Goal: Task Accomplishment & Management: Manage account settings

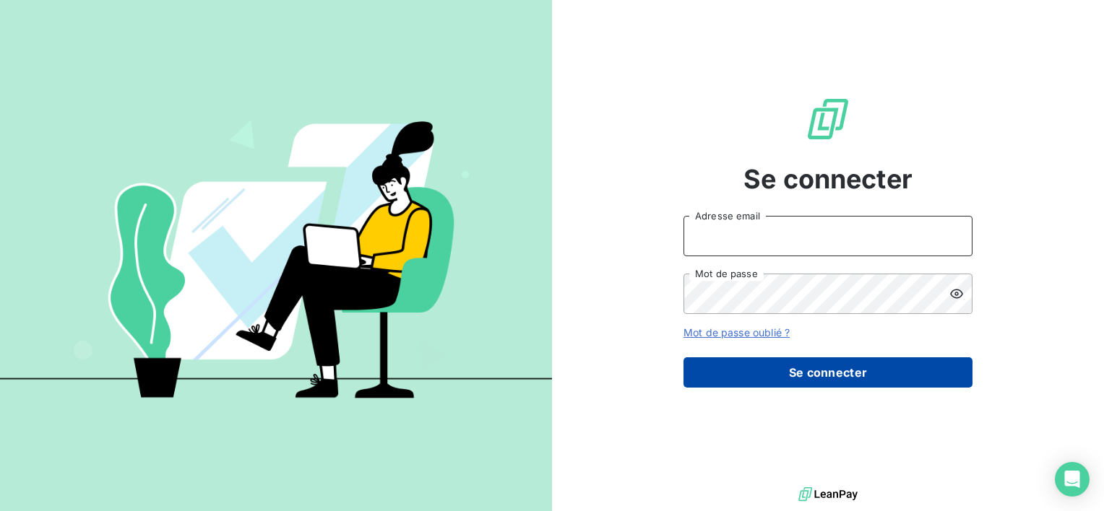
type input "[EMAIL_ADDRESS][DOMAIN_NAME]"
click at [828, 378] on button "Se connecter" at bounding box center [827, 373] width 289 height 30
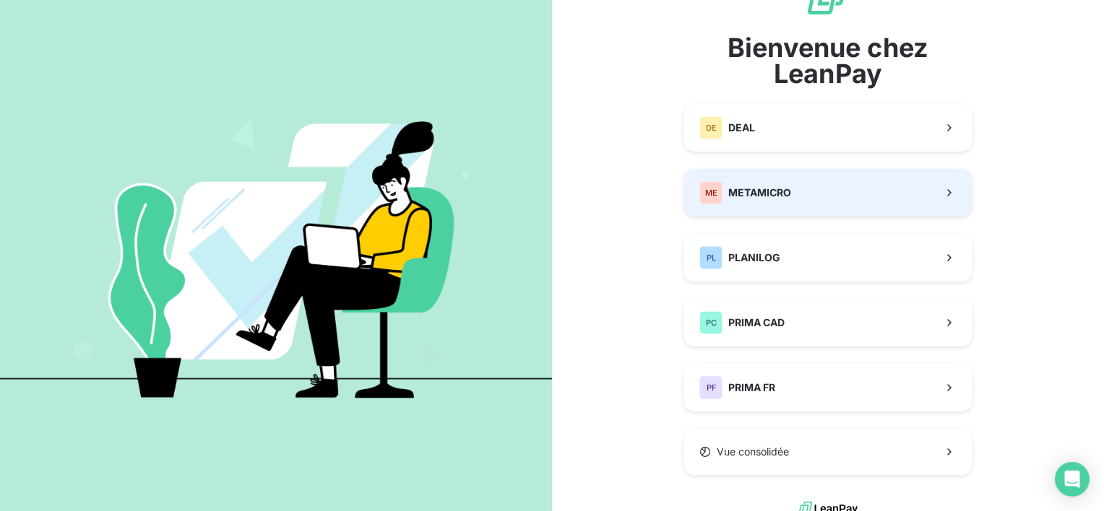
scroll to position [66, 0]
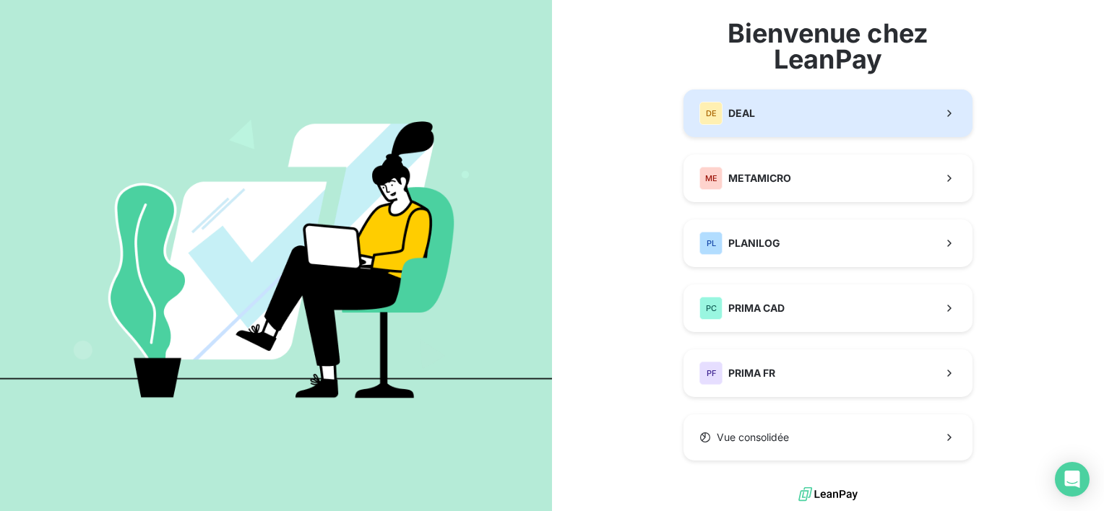
click at [815, 107] on button "DE DEAL" at bounding box center [827, 114] width 289 height 48
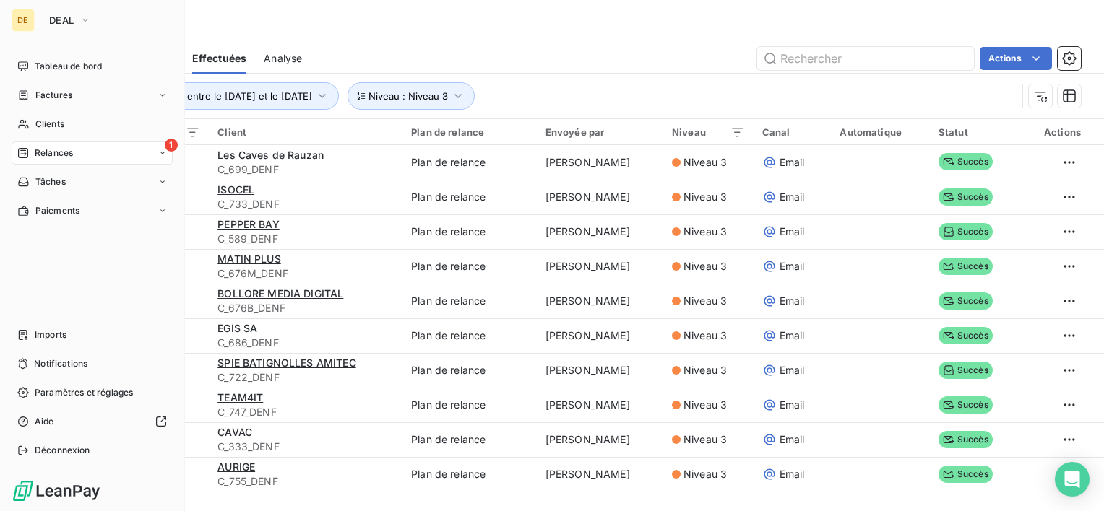
click at [92, 157] on div "1 Relances" at bounding box center [92, 153] width 161 height 23
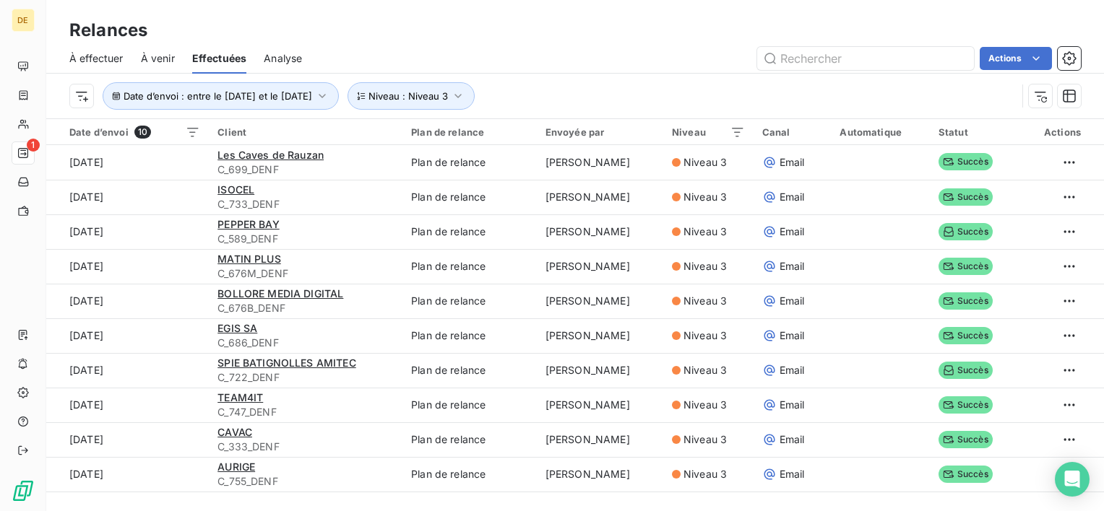
click at [103, 53] on span "À effectuer" at bounding box center [96, 58] width 54 height 14
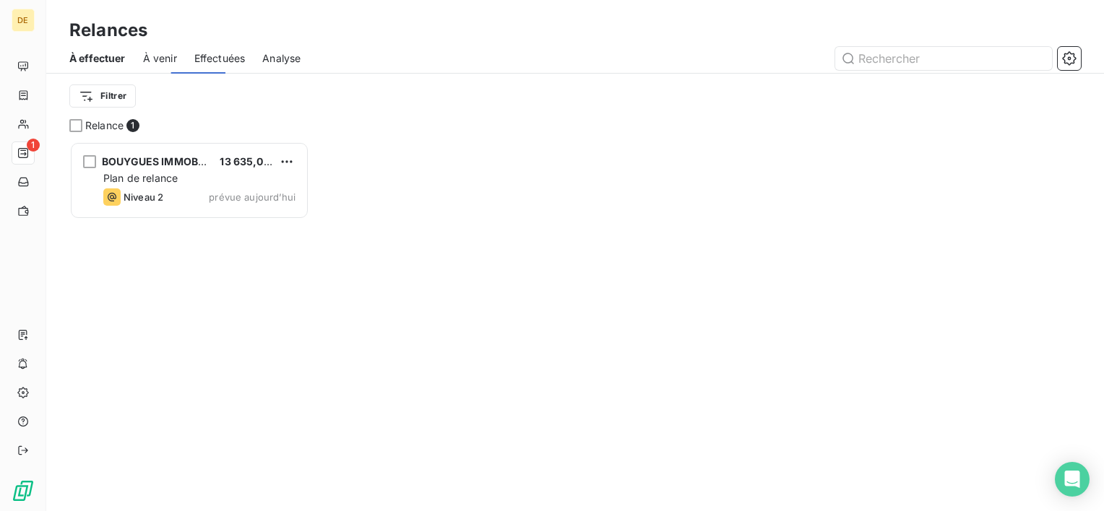
scroll to position [358, 228]
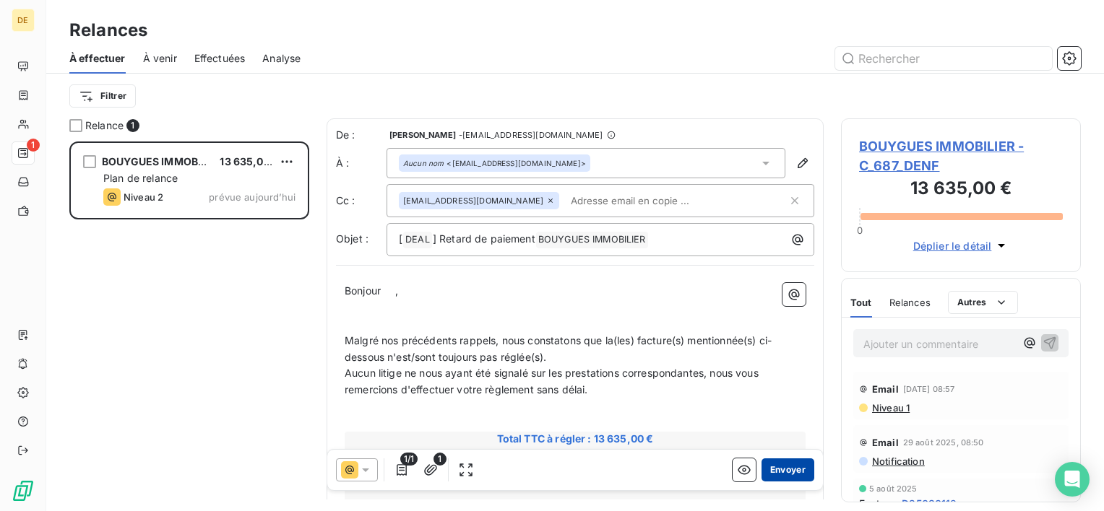
click at [792, 469] on button "Envoyer" at bounding box center [787, 470] width 53 height 23
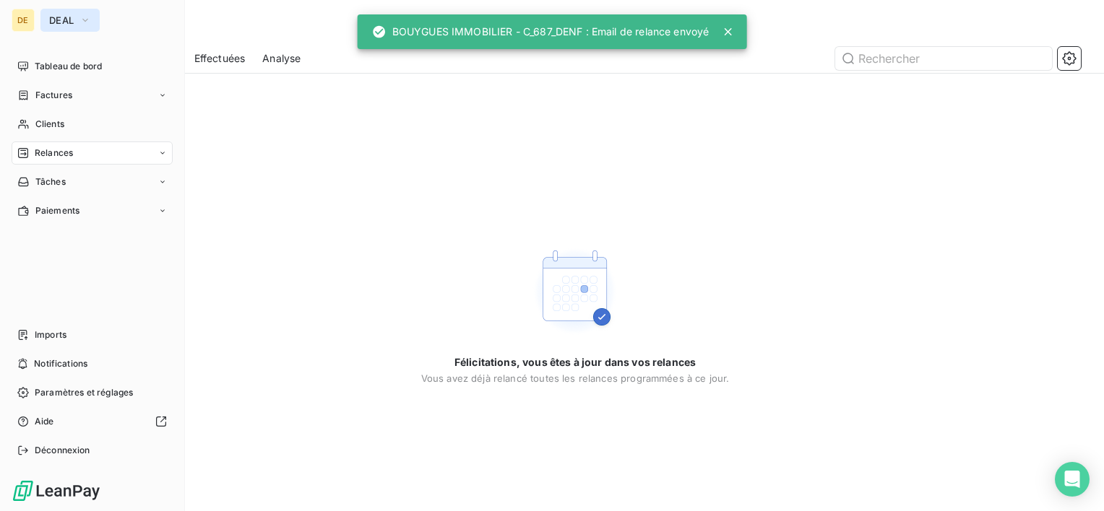
click at [72, 22] on span "DEAL" at bounding box center [61, 20] width 25 height 12
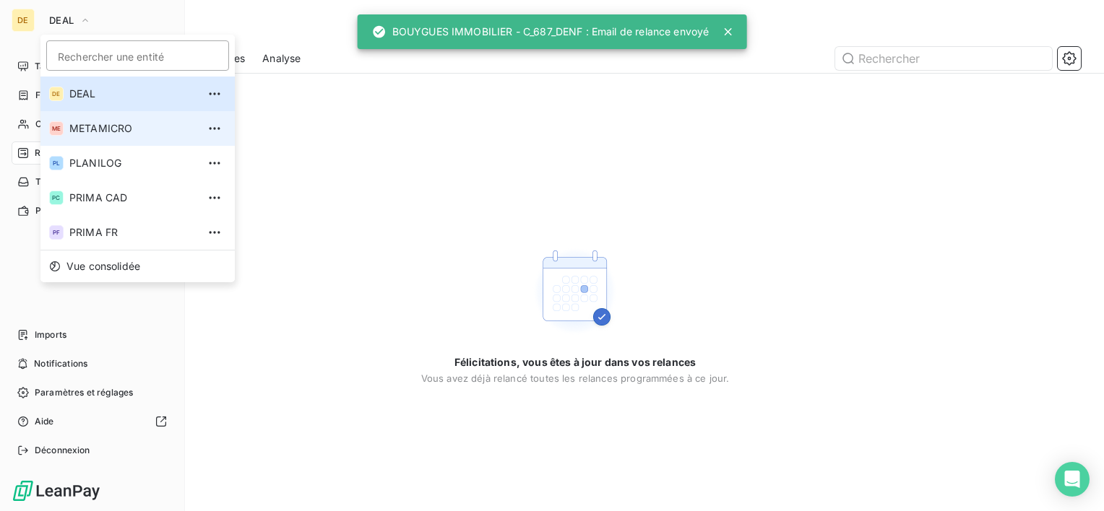
click at [105, 130] on span "METAMICRO" at bounding box center [133, 128] width 128 height 14
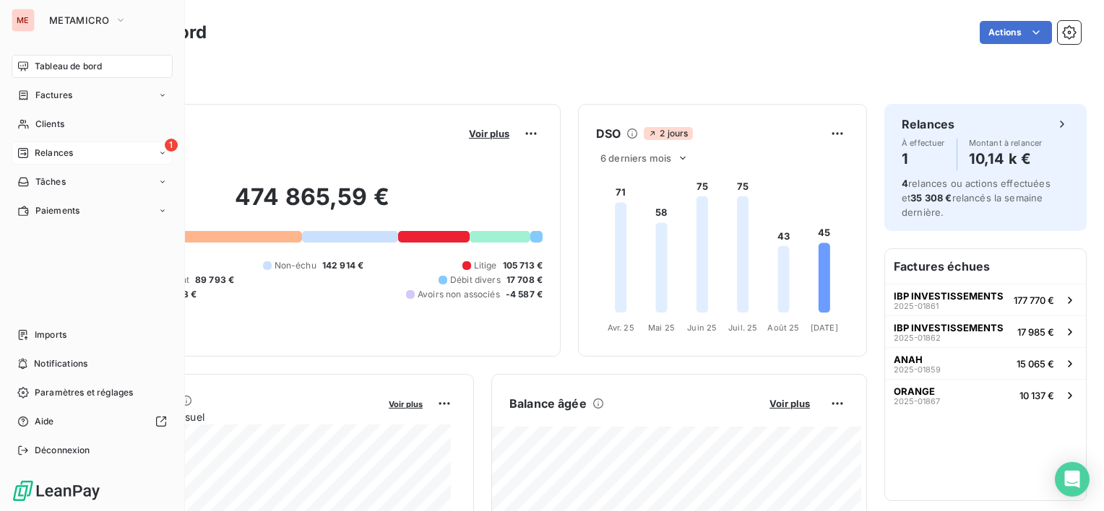
click at [78, 155] on div "1 Relances" at bounding box center [92, 153] width 161 height 23
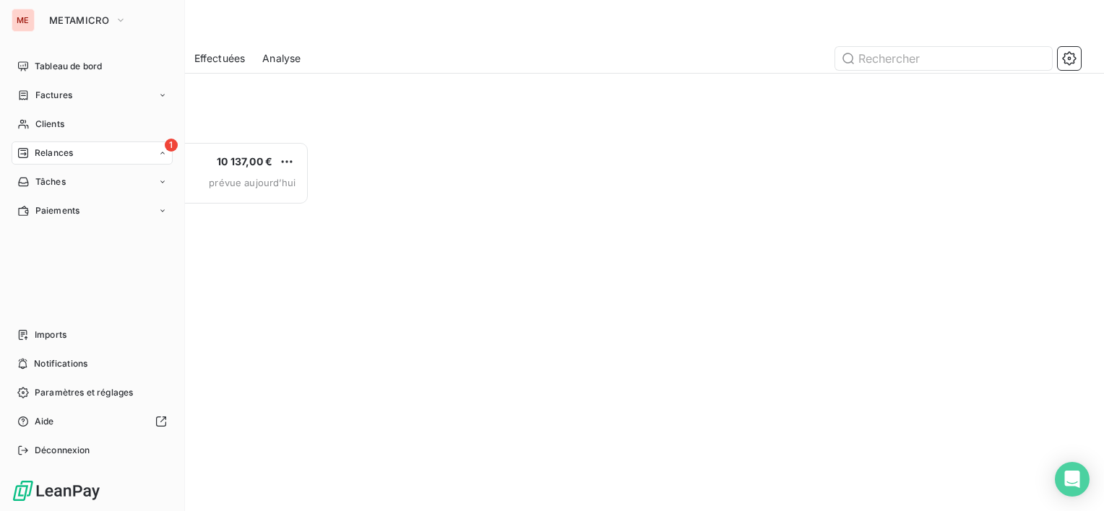
scroll to position [12, 12]
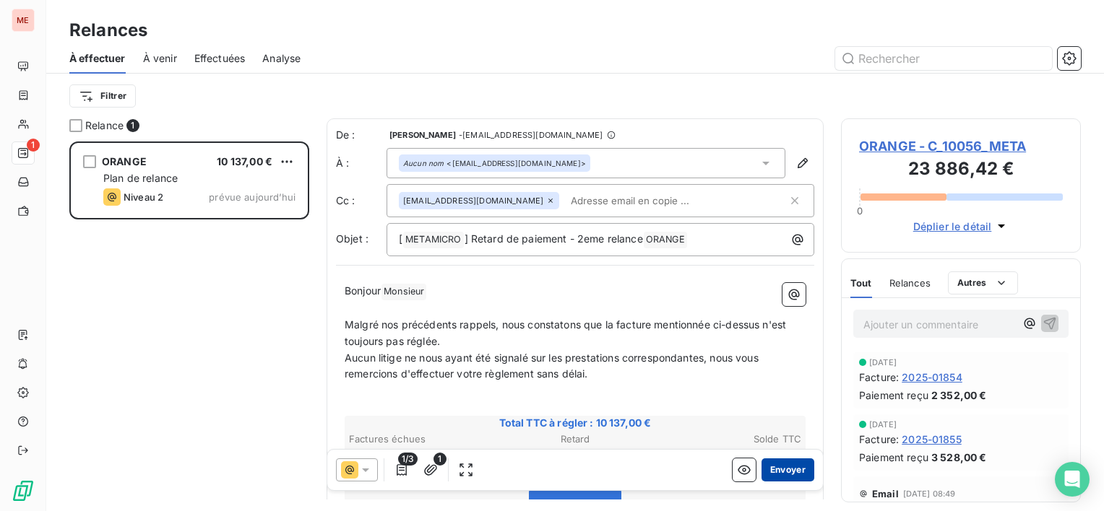
click at [769, 469] on button "Envoyer" at bounding box center [787, 470] width 53 height 23
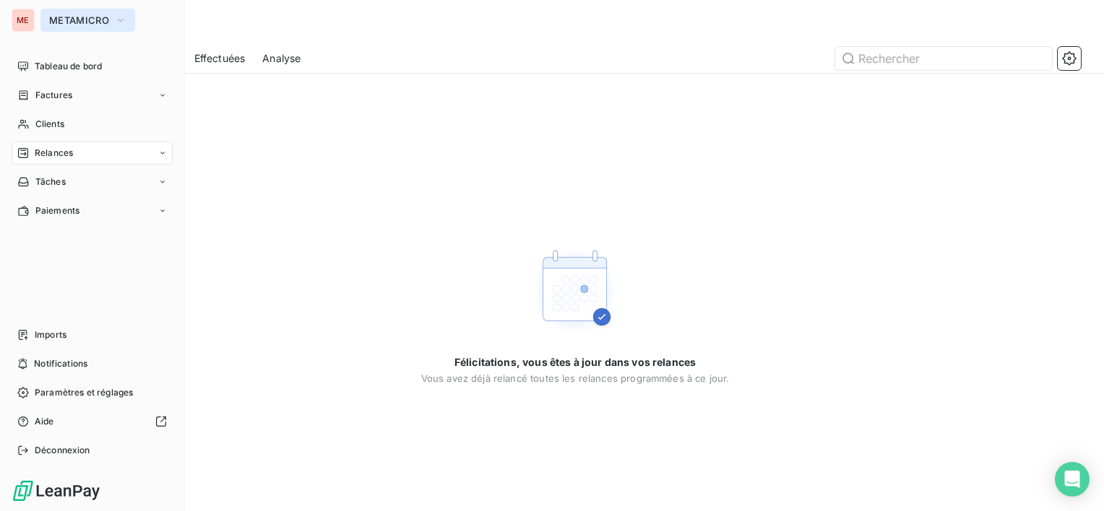
click at [83, 25] on span "METAMICRO" at bounding box center [79, 20] width 60 height 12
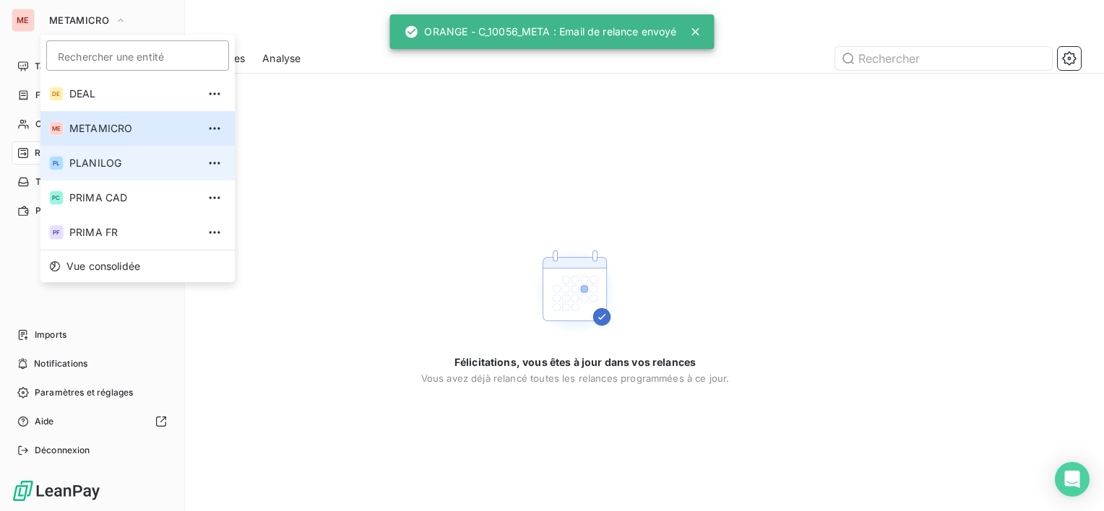
click at [102, 162] on span "PLANILOG" at bounding box center [133, 163] width 128 height 14
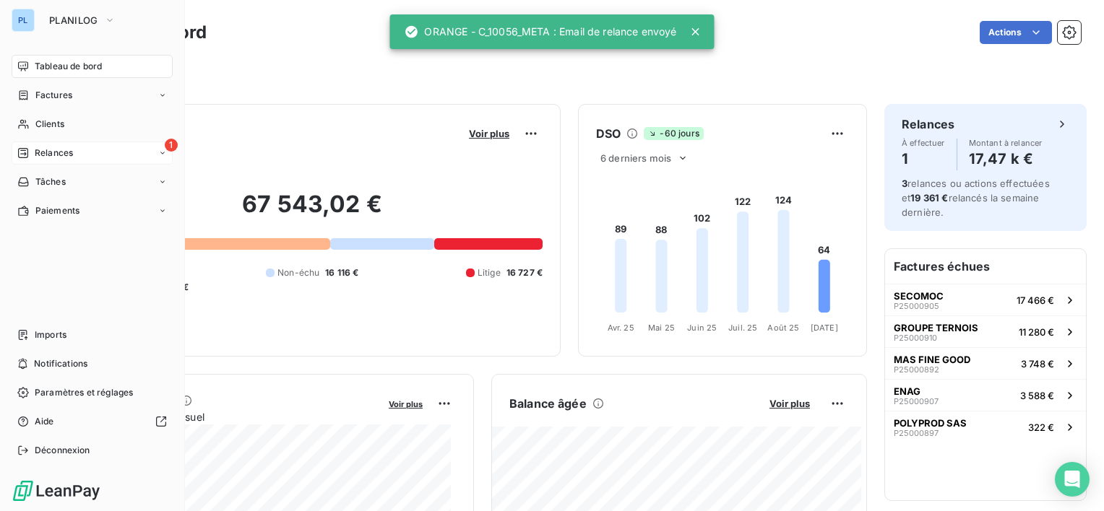
click at [48, 155] on span "Relances" at bounding box center [54, 153] width 38 height 13
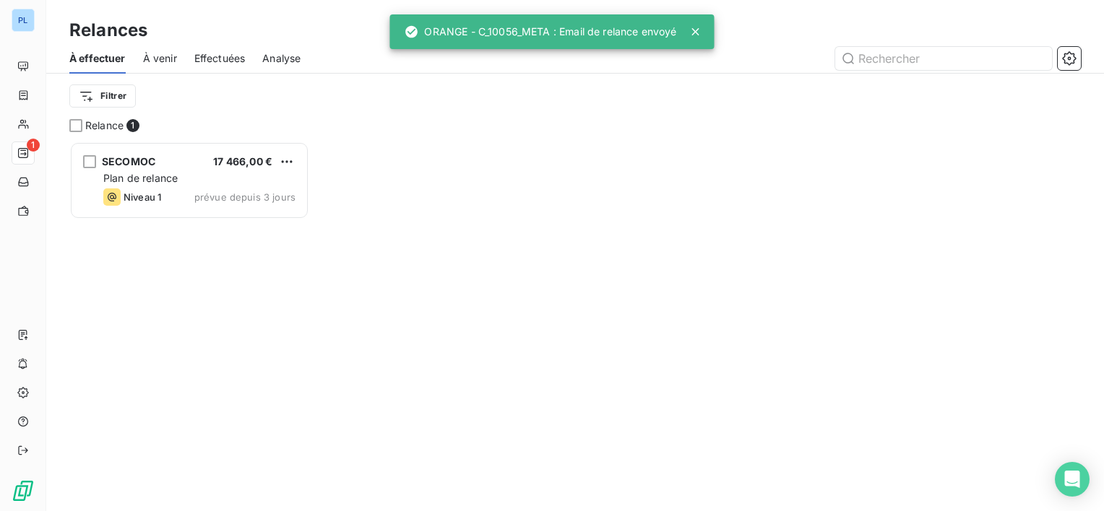
scroll to position [358, 228]
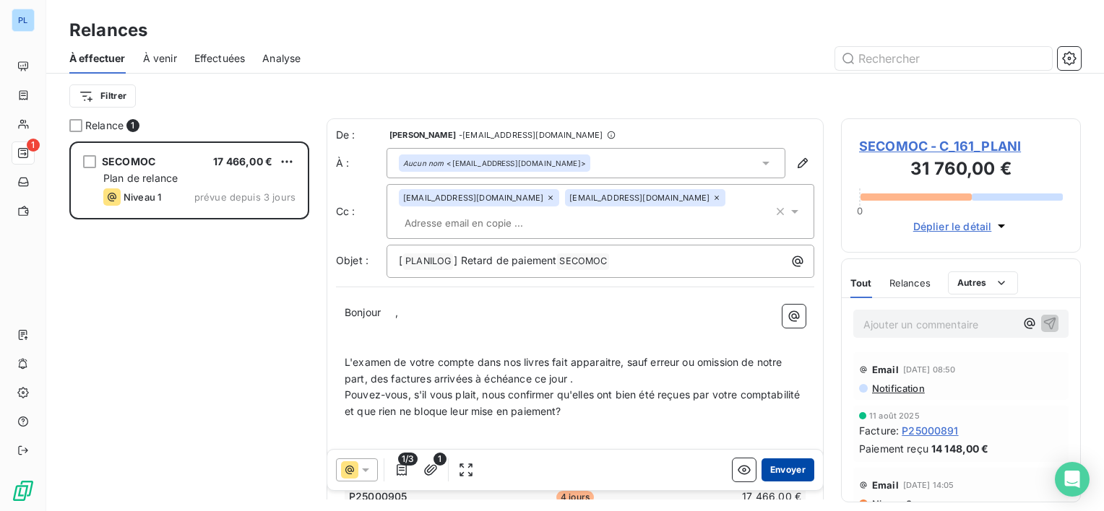
click at [776, 462] on button "Envoyer" at bounding box center [787, 470] width 53 height 23
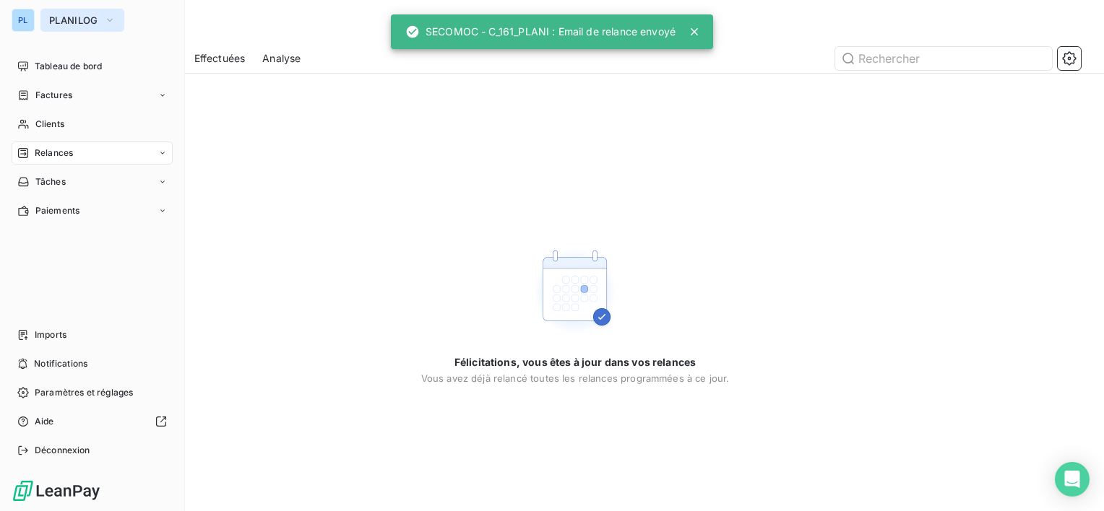
click at [90, 21] on span "PLANILOG" at bounding box center [73, 20] width 49 height 12
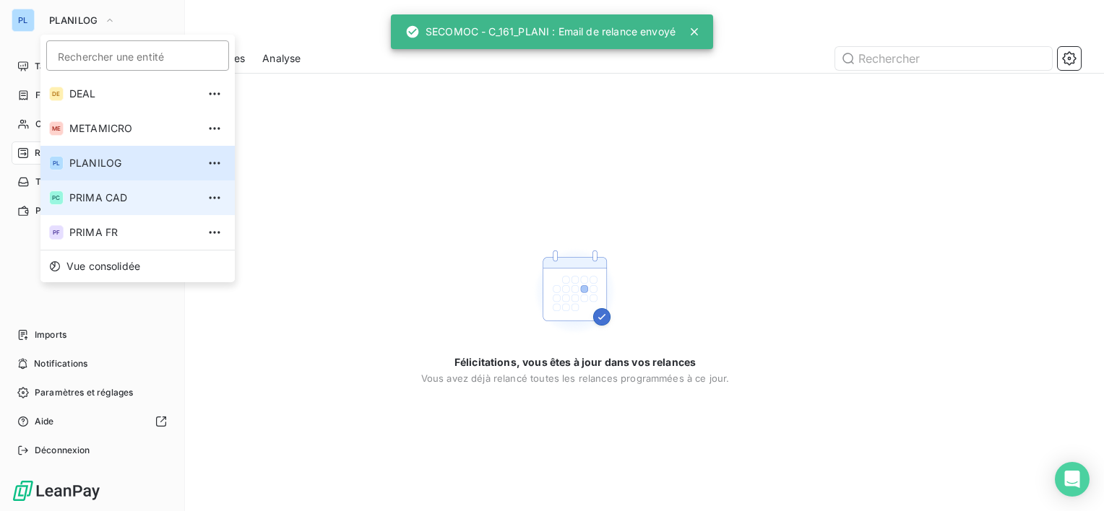
click at [121, 204] on span "PRIMA CAD" at bounding box center [133, 198] width 128 height 14
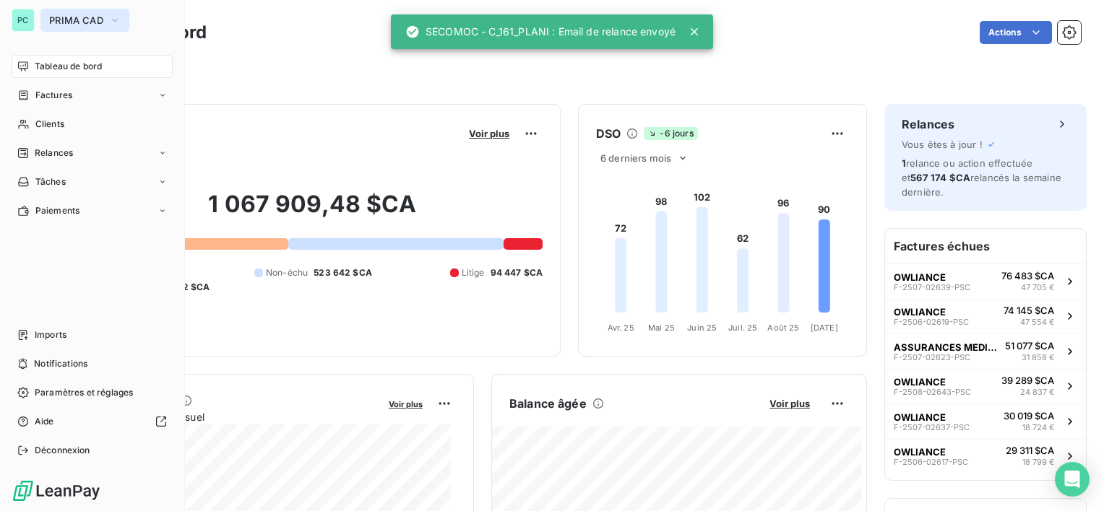
click at [105, 16] on button "PRIMA CAD" at bounding box center [84, 20] width 89 height 23
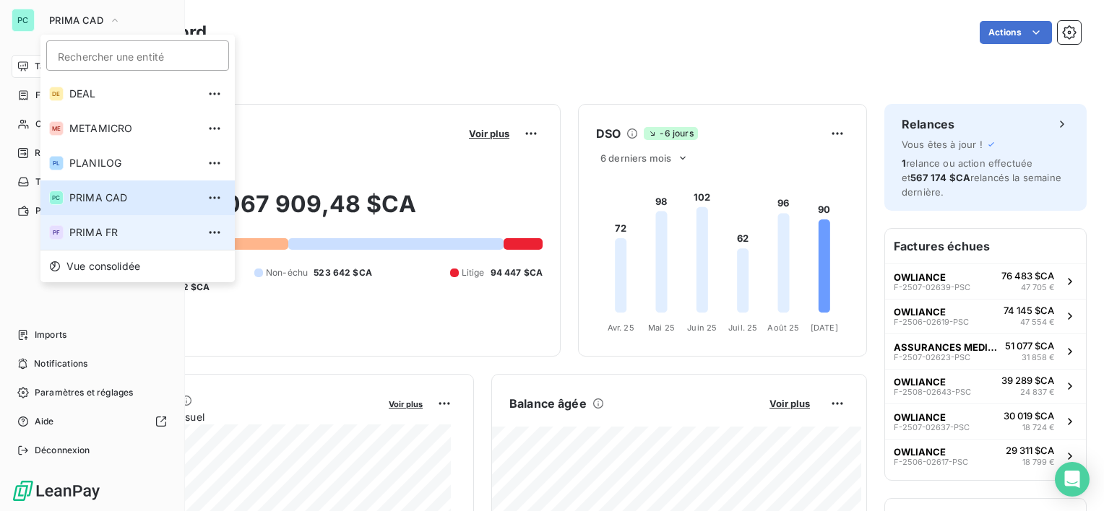
click at [110, 228] on span "PRIMA FR" at bounding box center [133, 232] width 128 height 14
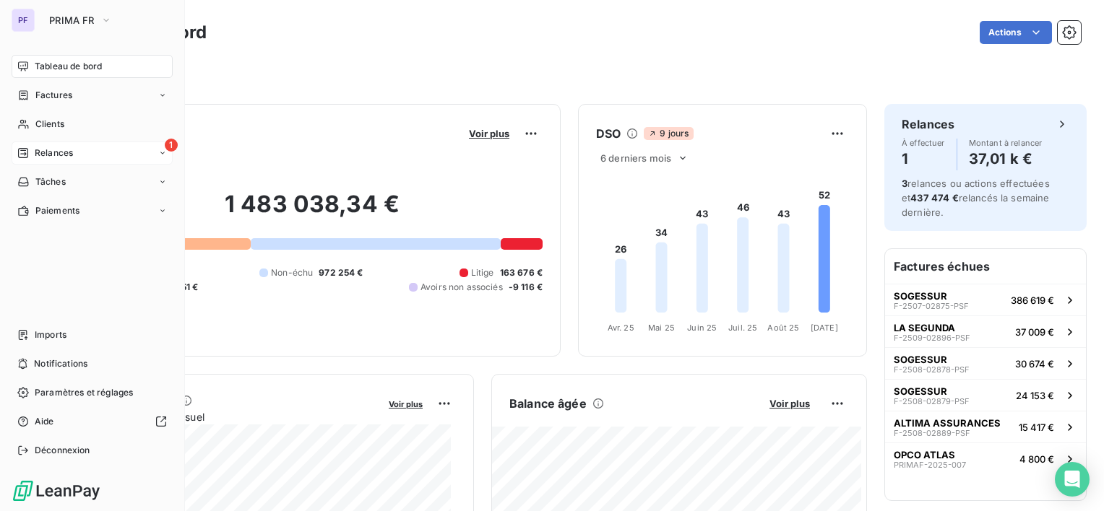
click at [43, 156] on span "Relances" at bounding box center [54, 153] width 38 height 13
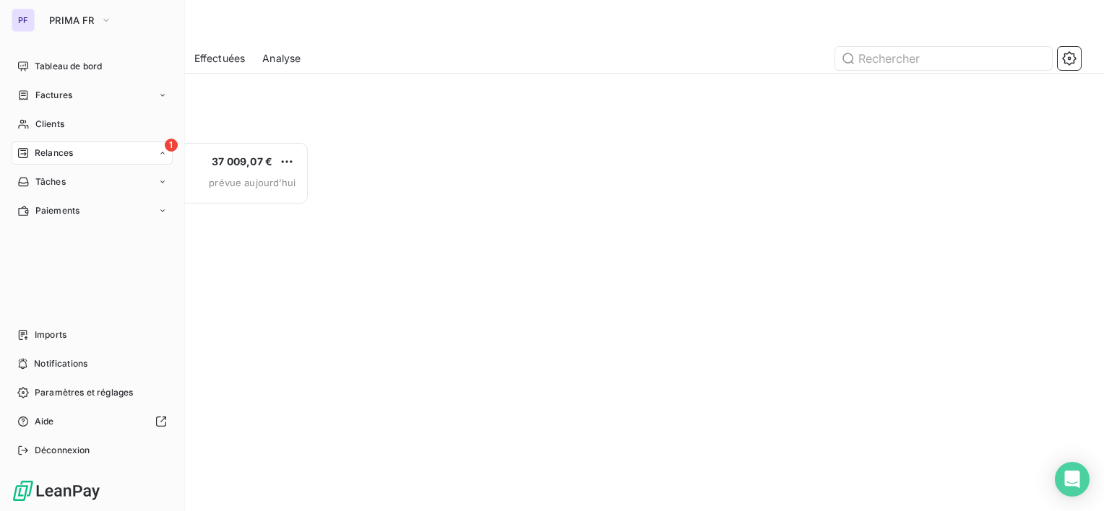
scroll to position [358, 228]
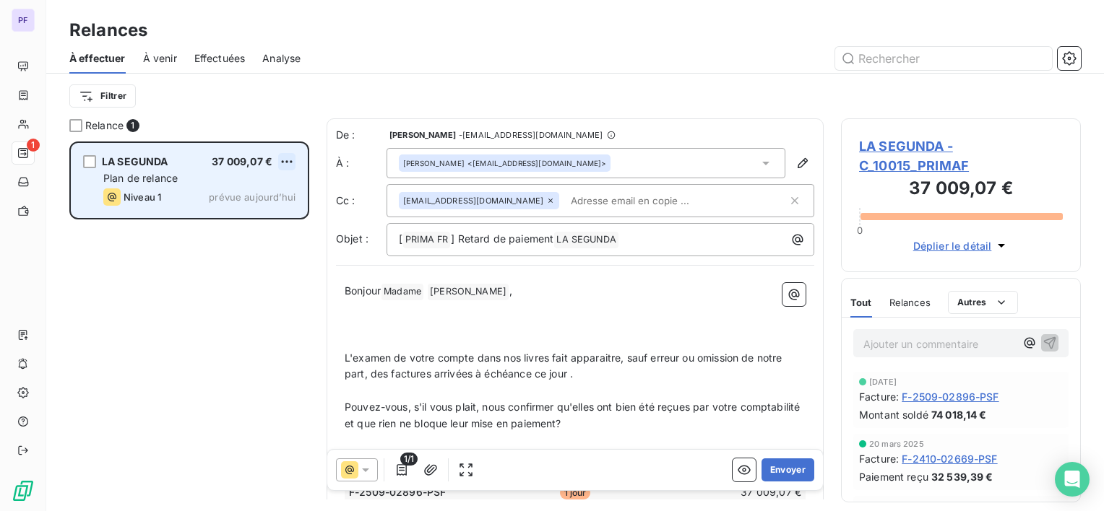
click at [295, 165] on html "PF 1 Relances À effectuer À venir Effectuées Analyse Filtrer Relance 1 LA SEGUN…" at bounding box center [552, 255] width 1104 height 511
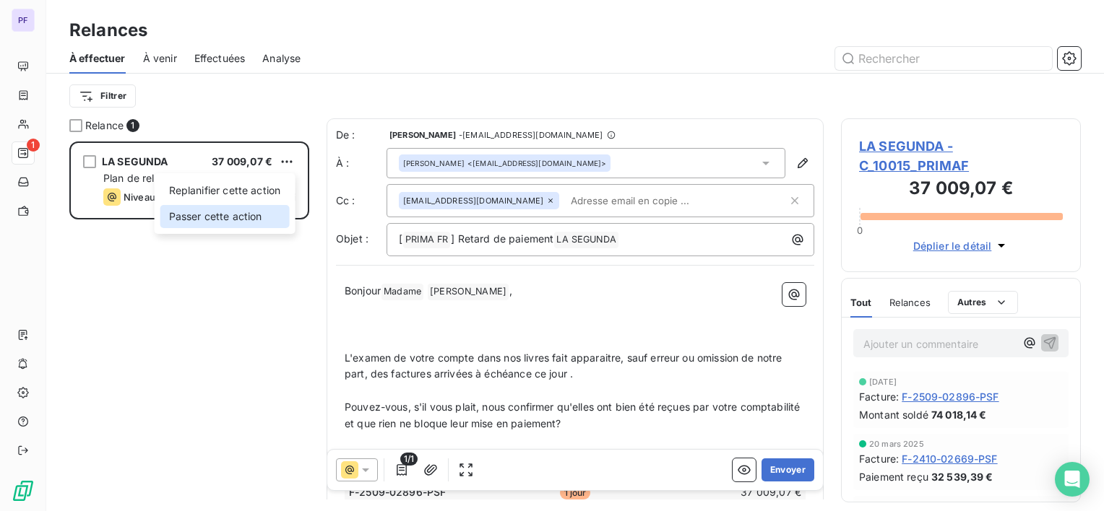
click at [239, 217] on div "Passer cette action" at bounding box center [224, 216] width 129 height 23
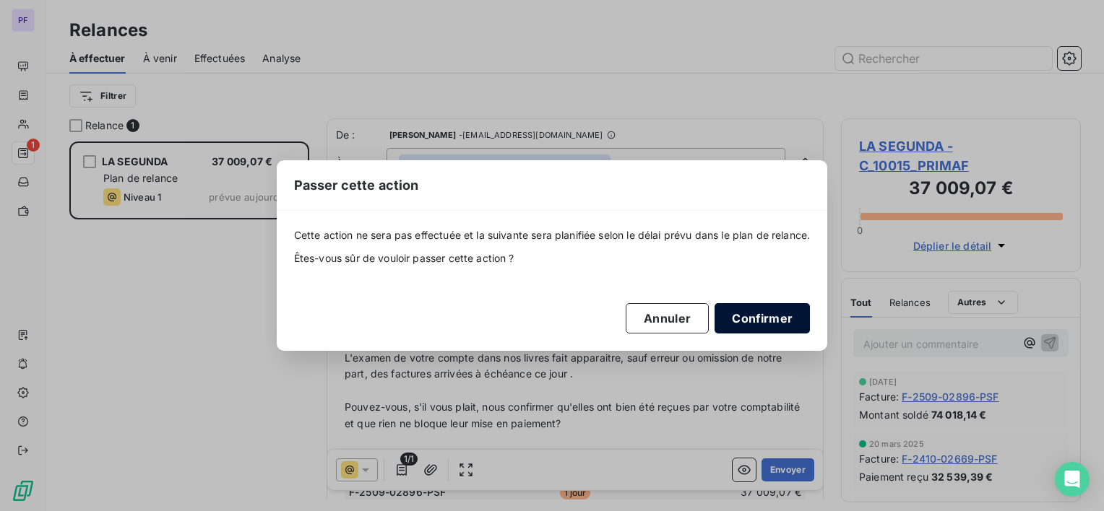
click at [792, 323] on button "Confirmer" at bounding box center [761, 318] width 95 height 30
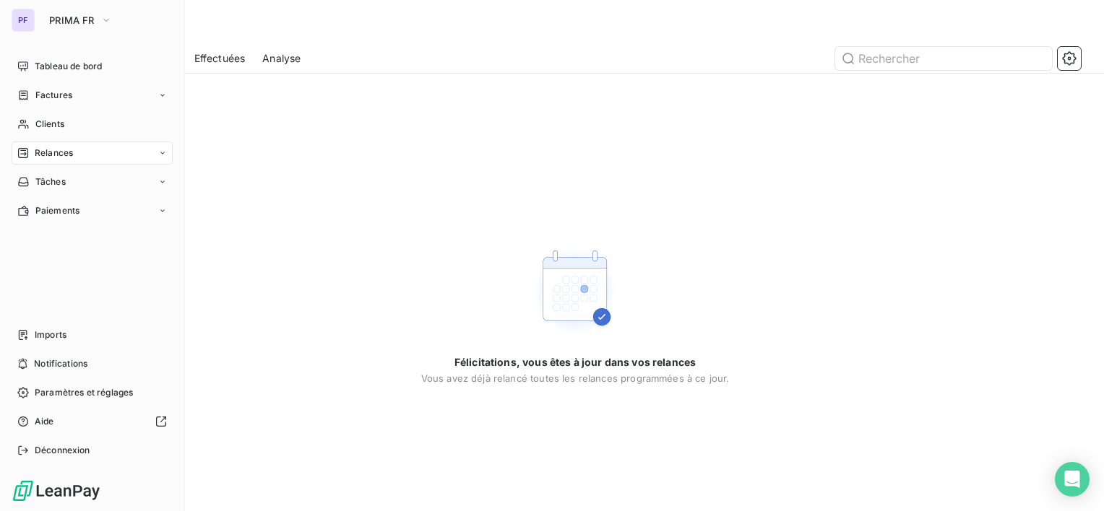
click at [74, 32] on div "PF PRIMA FR Tableau de bord Factures Clients Relances Tâches Paiements Imports …" at bounding box center [92, 255] width 185 height 511
click at [75, 20] on span "PRIMA FR" at bounding box center [72, 20] width 46 height 12
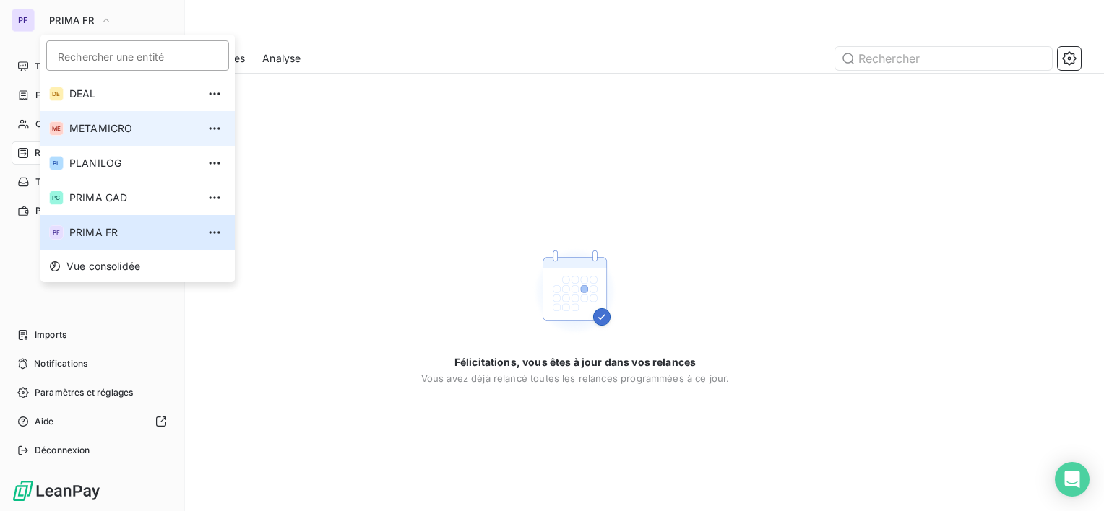
click at [98, 123] on span "METAMICRO" at bounding box center [133, 128] width 128 height 14
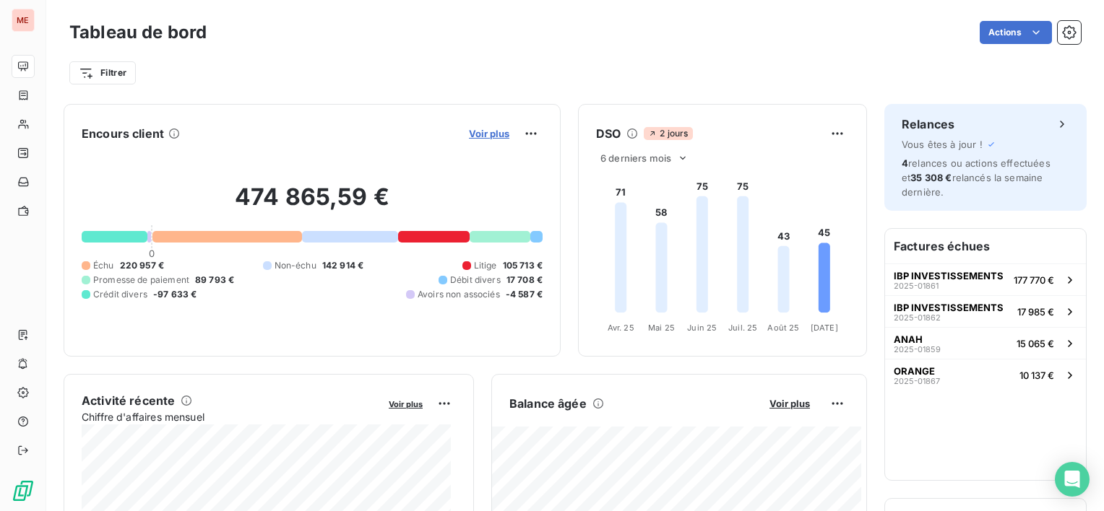
click at [477, 130] on span "Voir plus" at bounding box center [489, 134] width 40 height 12
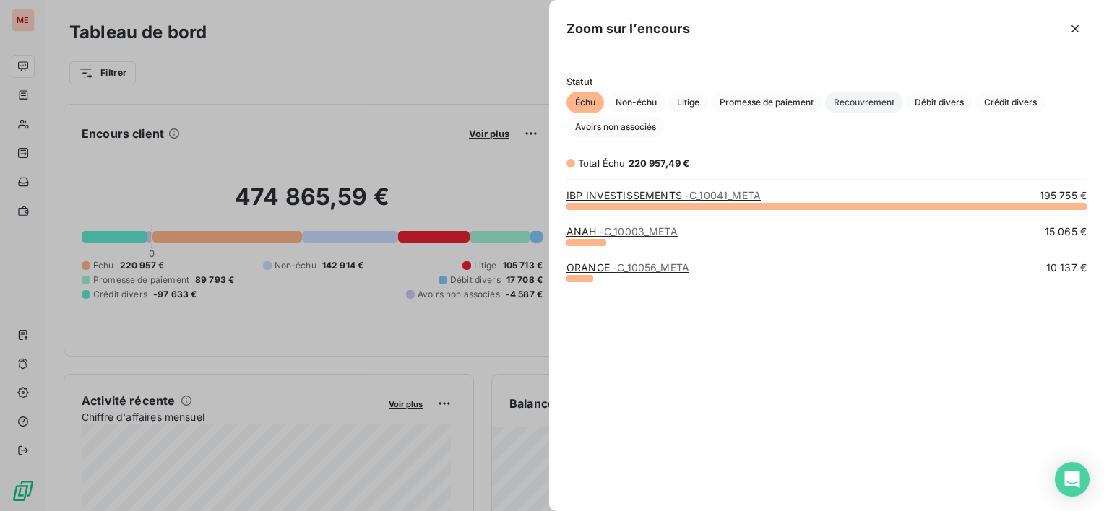
scroll to position [295, 543]
click at [699, 105] on span "Litige" at bounding box center [688, 103] width 40 height 22
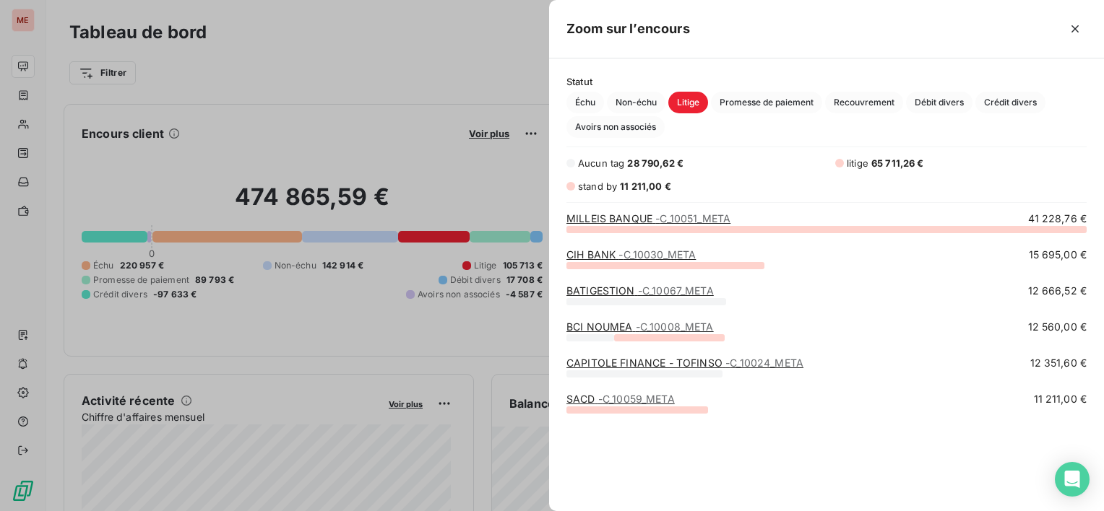
scroll to position [272, 543]
click at [292, 124] on div at bounding box center [552, 255] width 1104 height 511
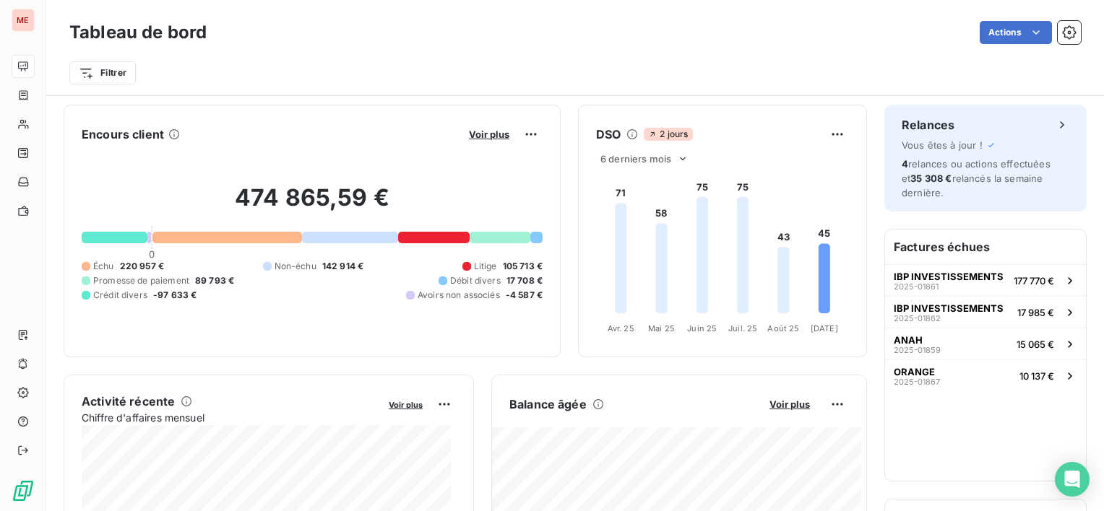
scroll to position [361, 0]
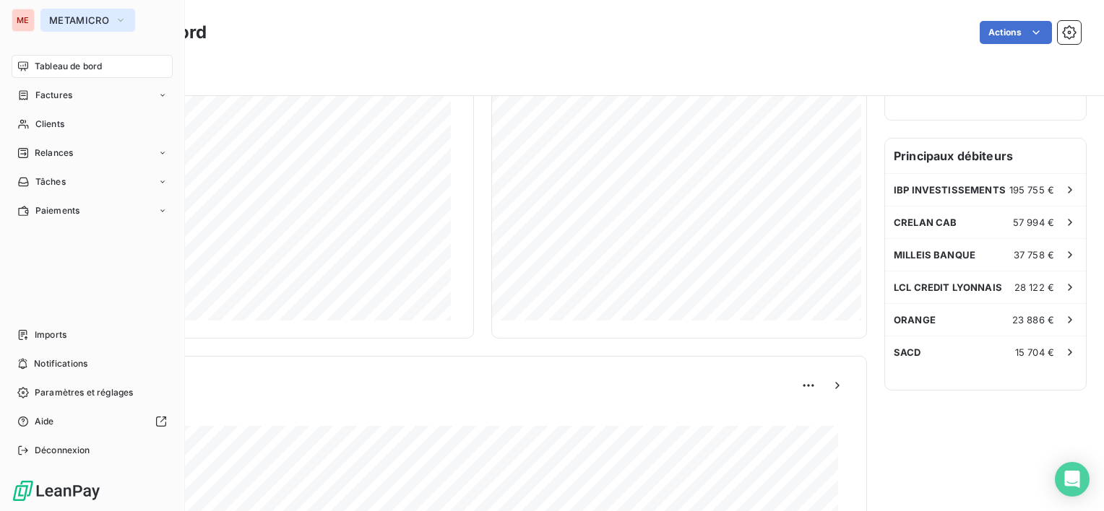
click at [79, 29] on button "METAMICRO" at bounding box center [87, 20] width 95 height 23
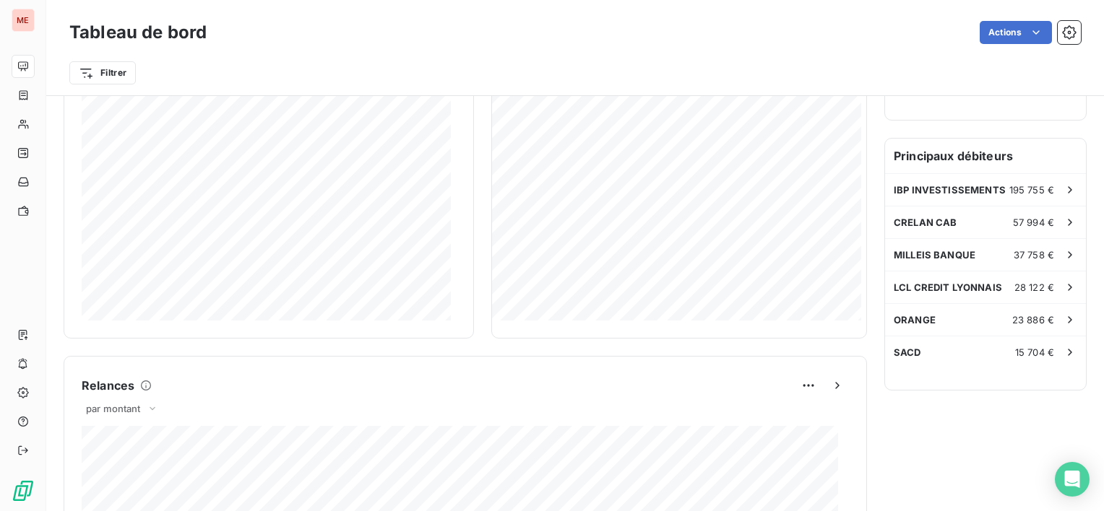
click at [603, 373] on div "Relances par montant" at bounding box center [465, 518] width 803 height 325
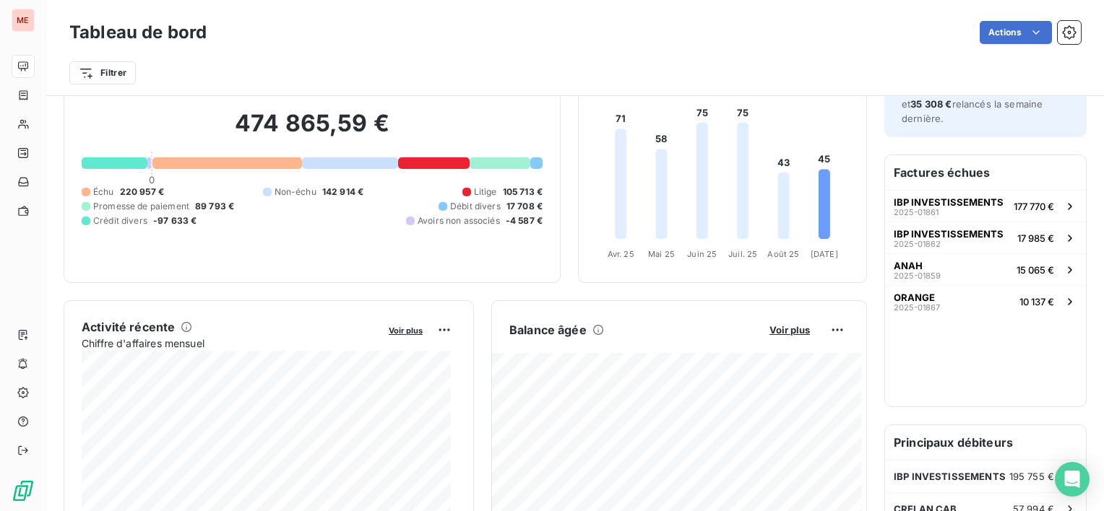
scroll to position [72, 0]
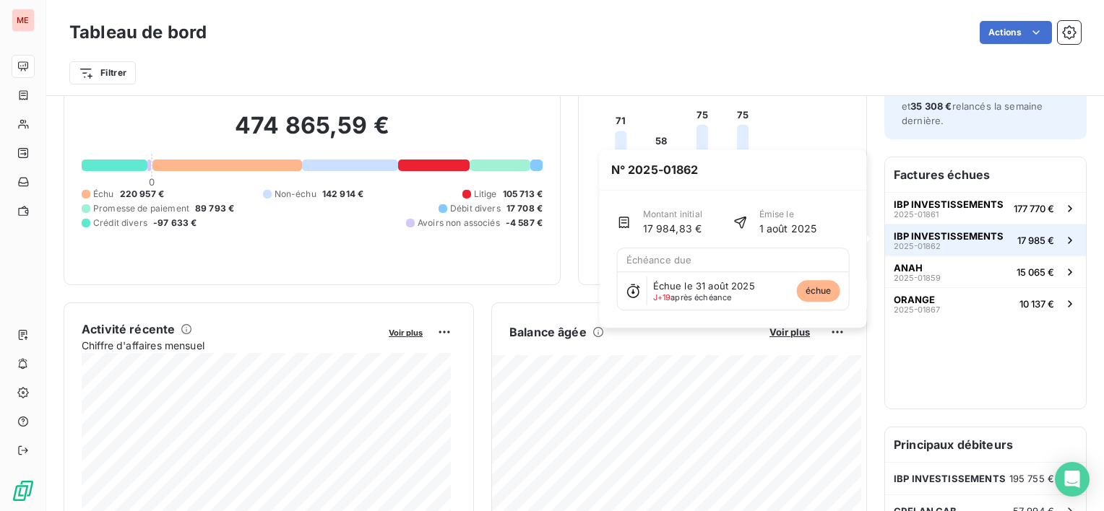
click at [984, 238] on span "IBP INVESTISSEMENTS" at bounding box center [948, 236] width 110 height 12
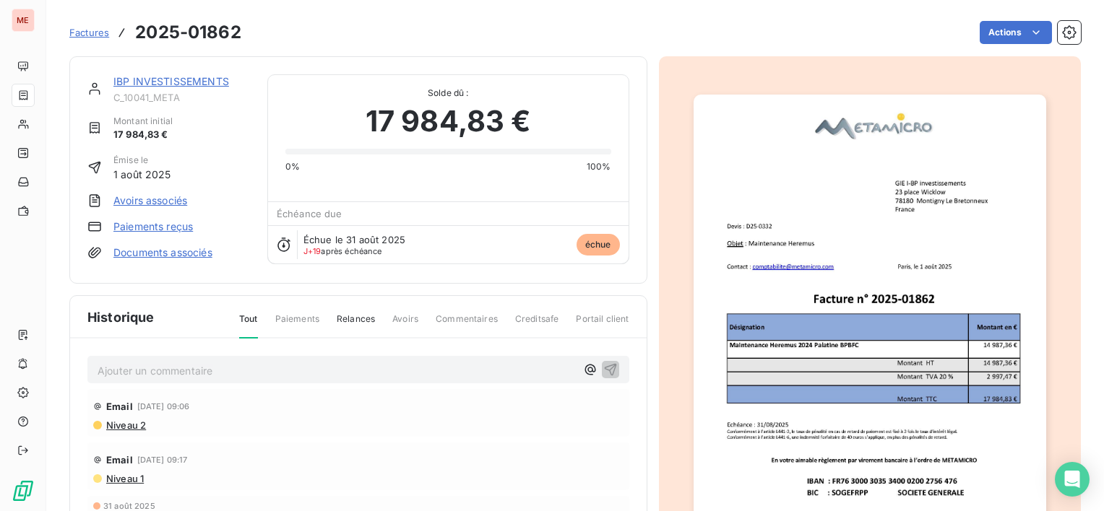
click at [1028, 202] on img "button" at bounding box center [869, 344] width 352 height 498
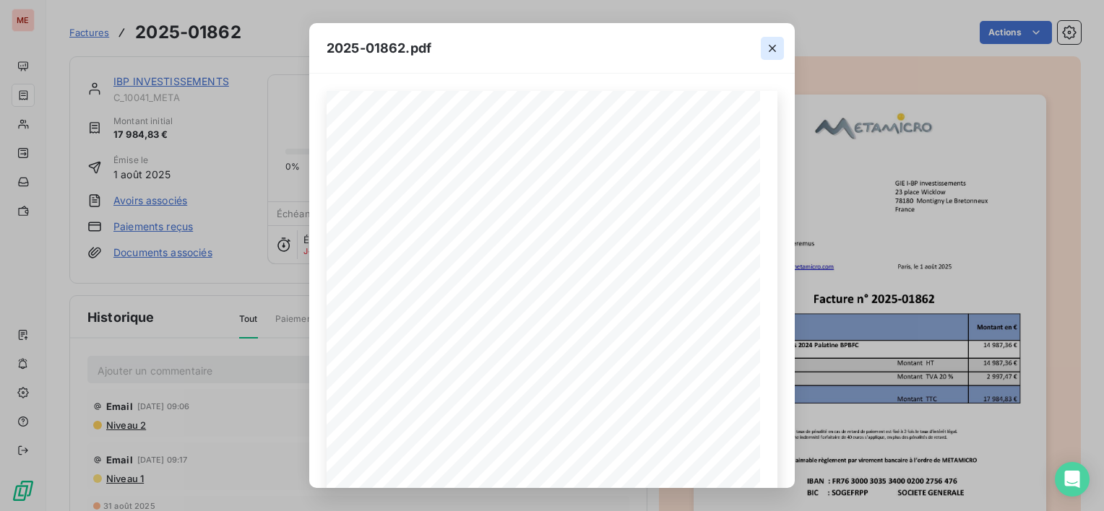
click at [766, 53] on icon "button" at bounding box center [772, 48] width 14 height 14
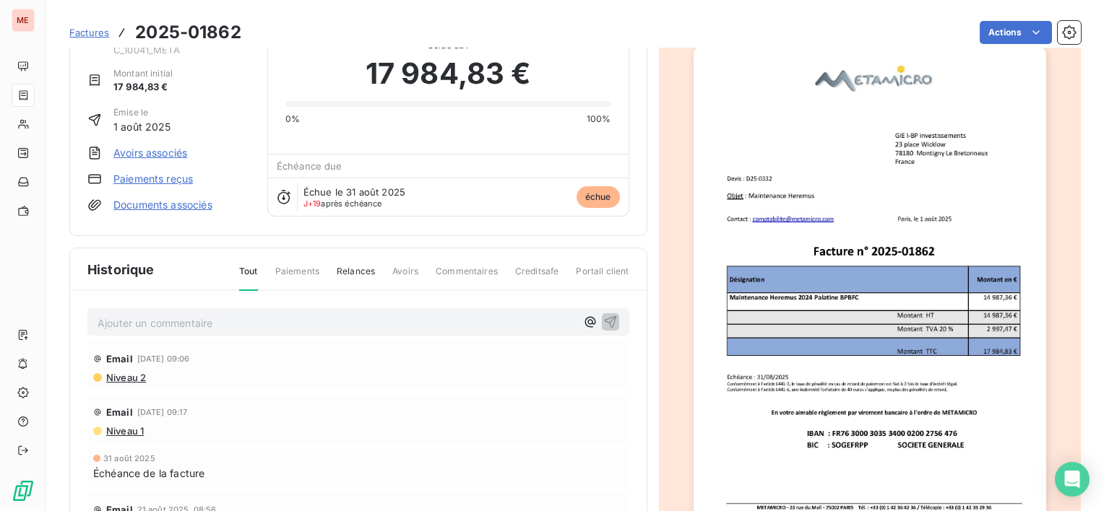
scroll to position [142, 0]
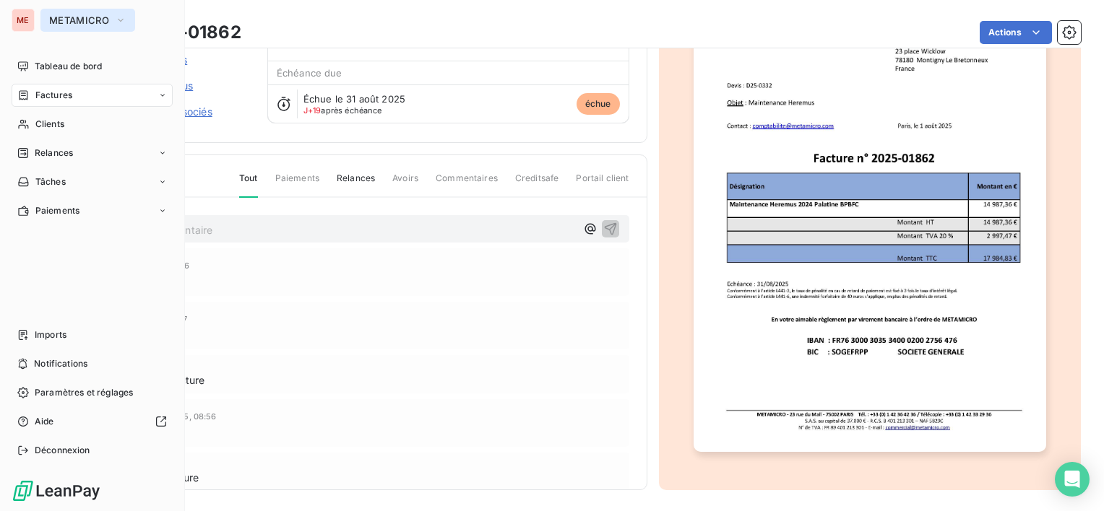
click at [79, 12] on button "METAMICRO" at bounding box center [87, 20] width 95 height 23
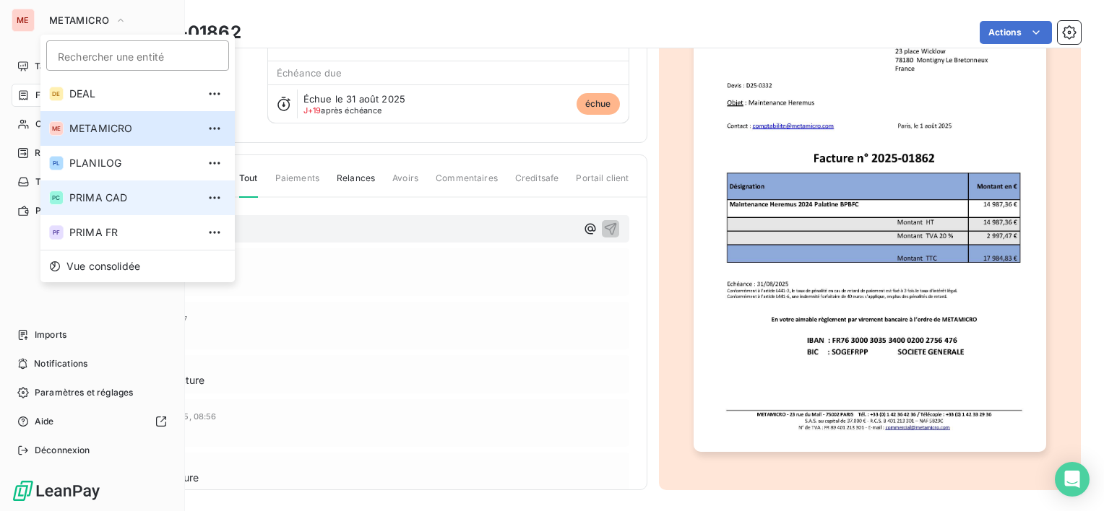
click at [144, 191] on span "PRIMA CAD" at bounding box center [133, 198] width 128 height 14
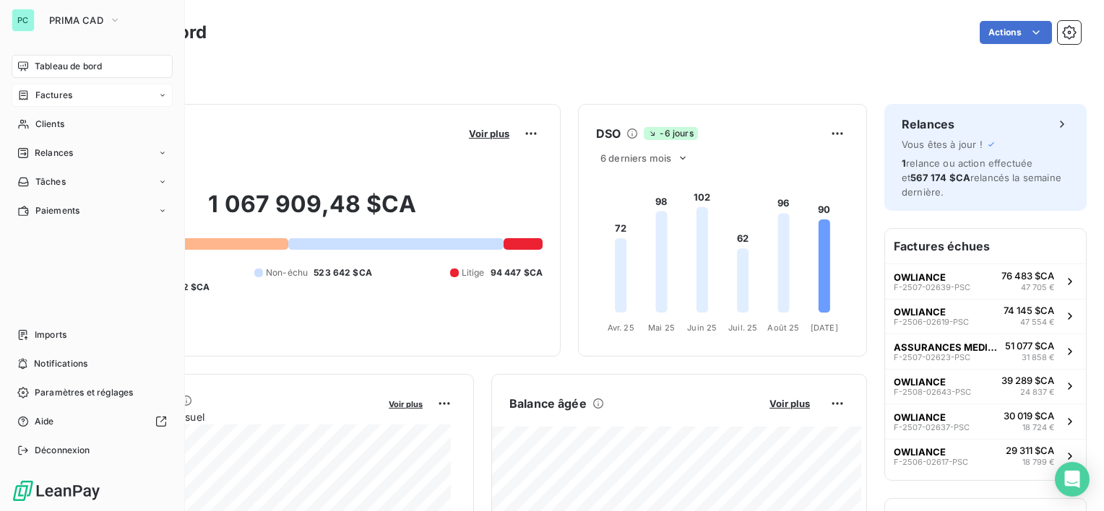
click at [57, 95] on span "Factures" at bounding box center [53, 95] width 37 height 13
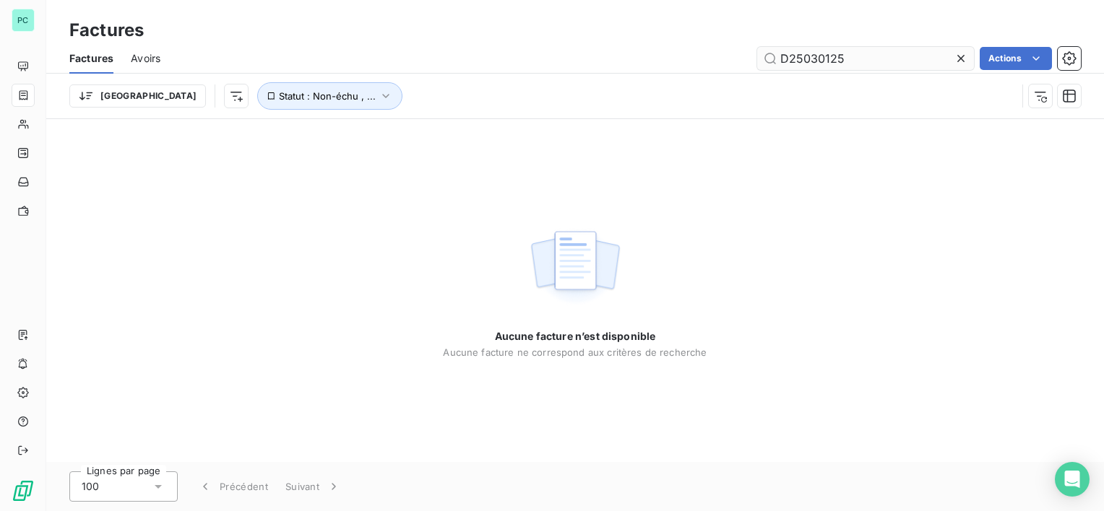
click at [807, 49] on input "D25030125" at bounding box center [865, 58] width 217 height 23
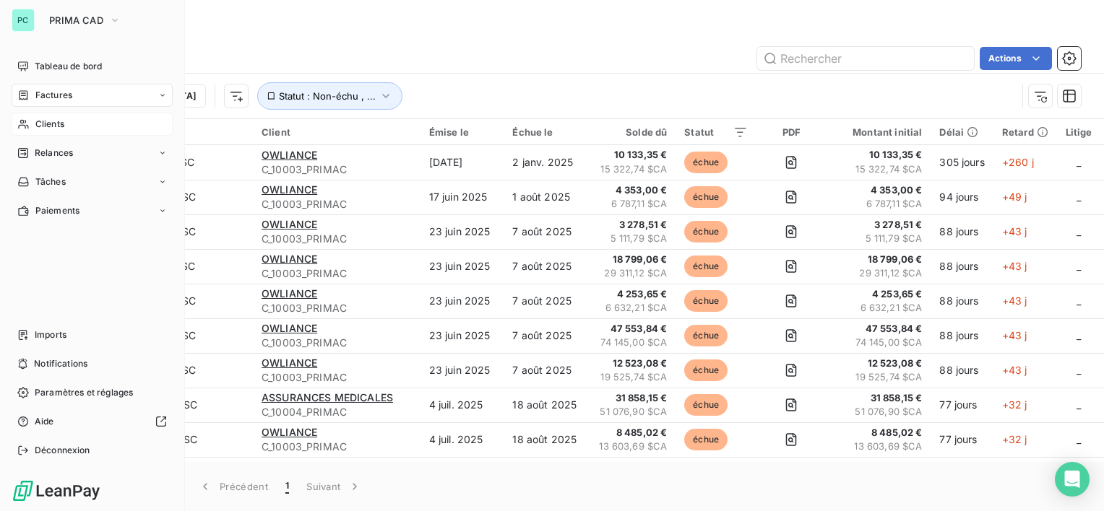
click at [53, 118] on span "Clients" at bounding box center [49, 124] width 29 height 13
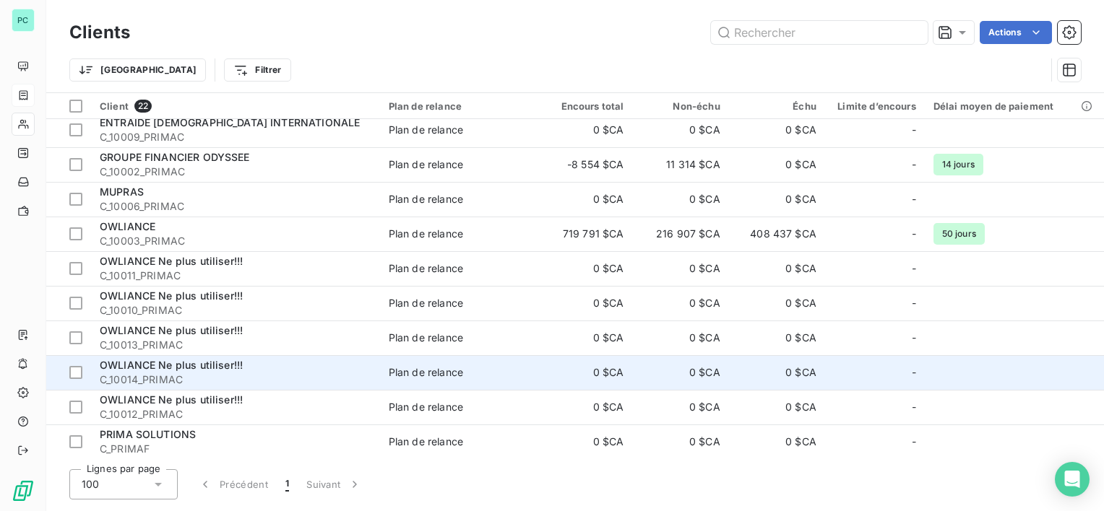
scroll to position [217, 0]
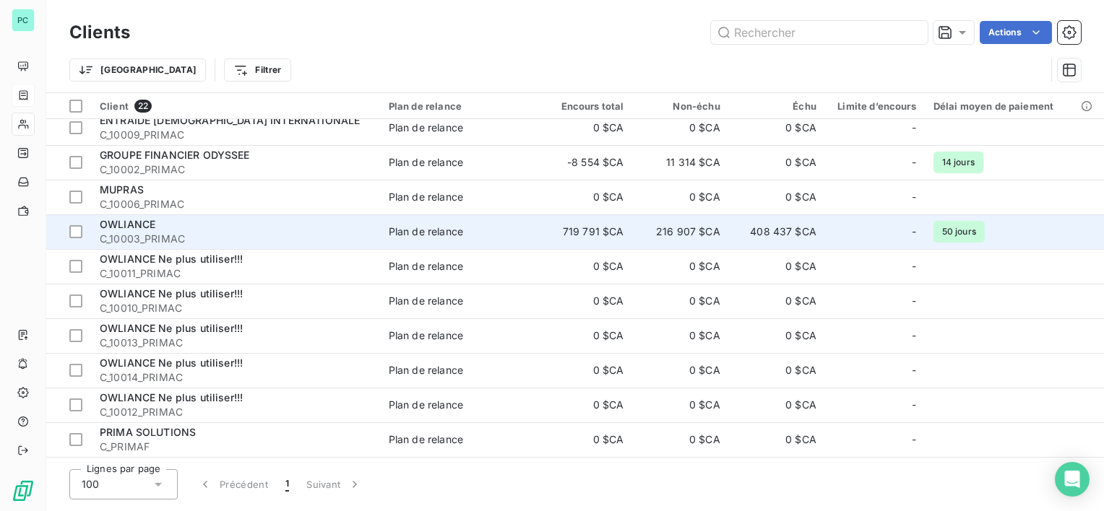
click at [168, 221] on div "OWLIANCE" at bounding box center [236, 224] width 272 height 14
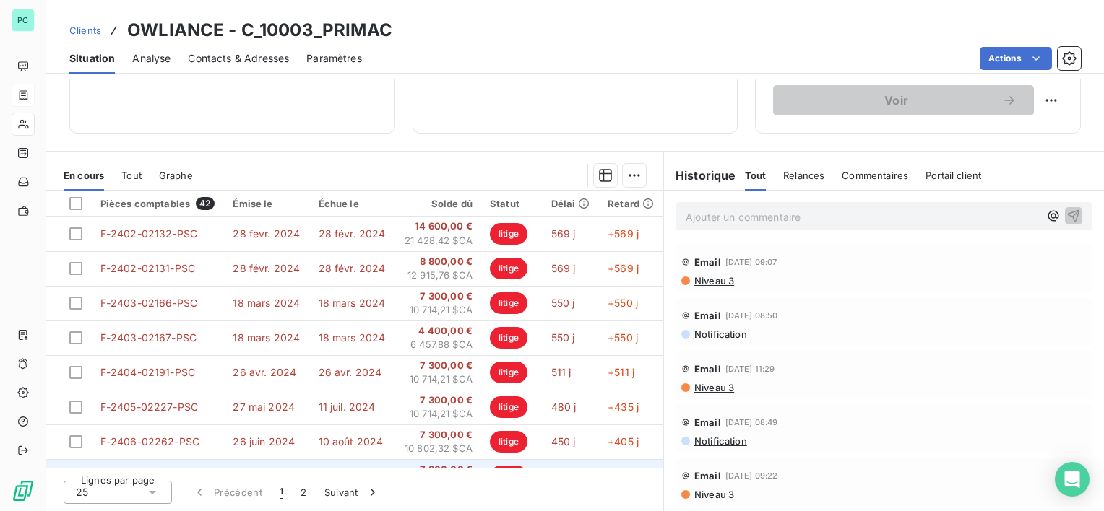
scroll to position [217, 0]
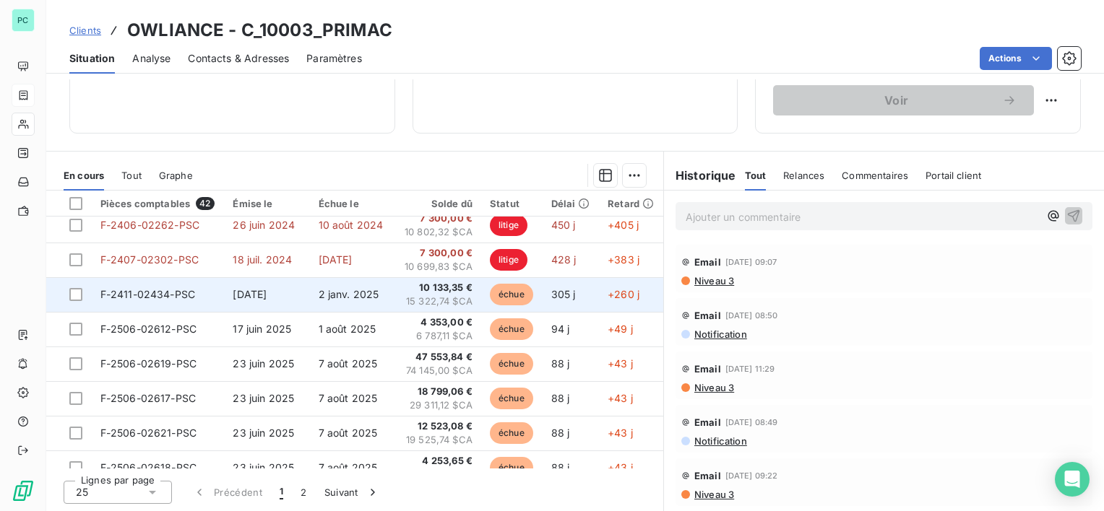
click at [428, 292] on span "10 133,35 €" at bounding box center [438, 288] width 69 height 14
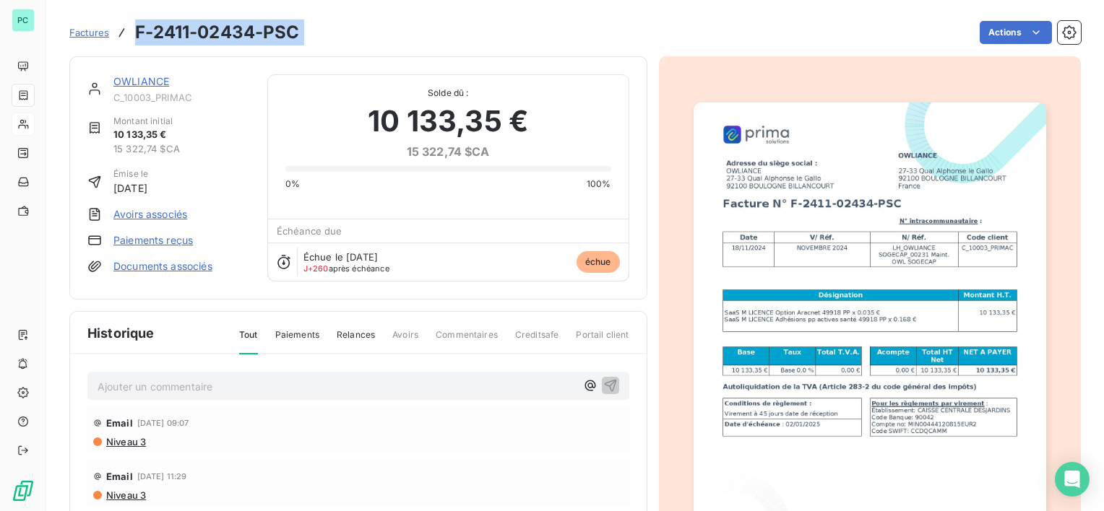
drag, startPoint x: 136, startPoint y: 32, endPoint x: 325, endPoint y: 31, distance: 189.2
click at [325, 31] on div "Factures F-2411-02434-PSC Actions" at bounding box center [574, 32] width 1011 height 30
copy section "F-2411-02434-PSC Actions"
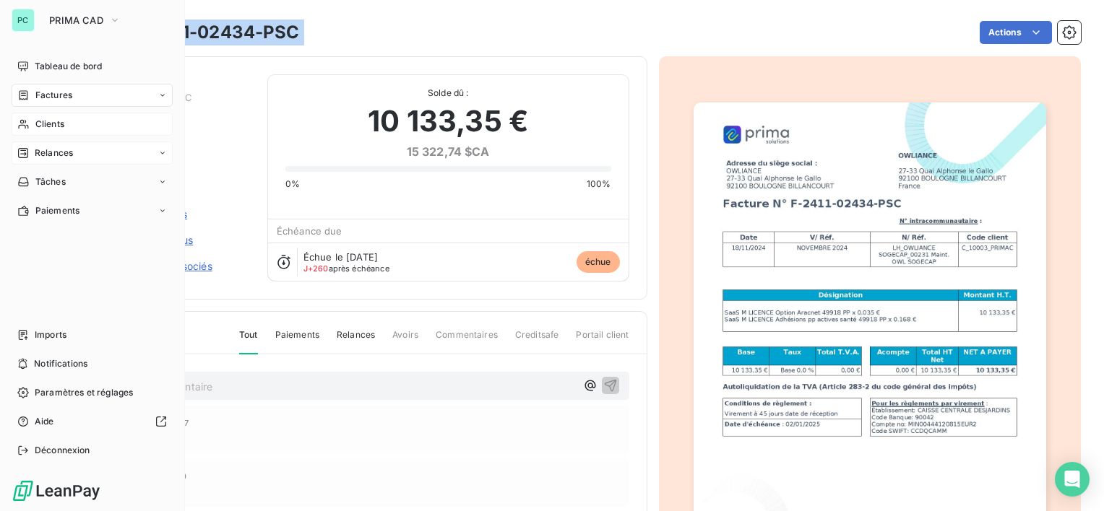
click at [63, 157] on span "Relances" at bounding box center [54, 153] width 38 height 13
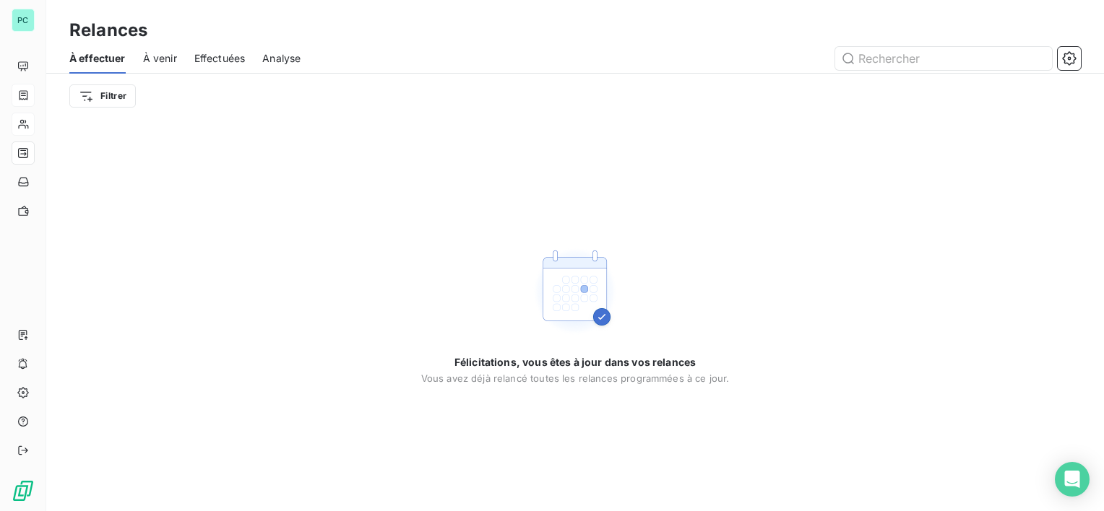
click at [231, 59] on span "Effectuées" at bounding box center [219, 58] width 51 height 14
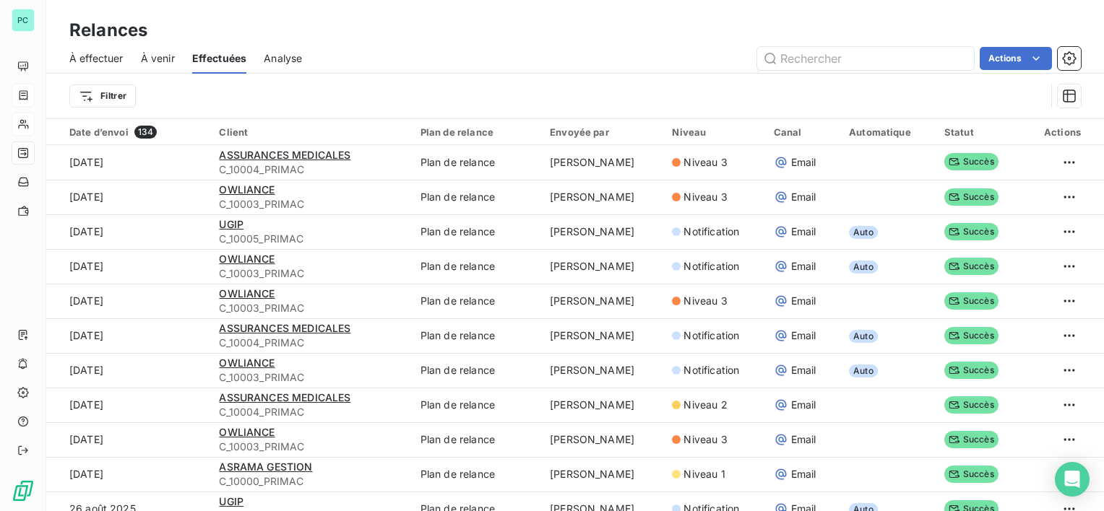
click at [482, 79] on div "Filtrer" at bounding box center [574, 96] width 1011 height 45
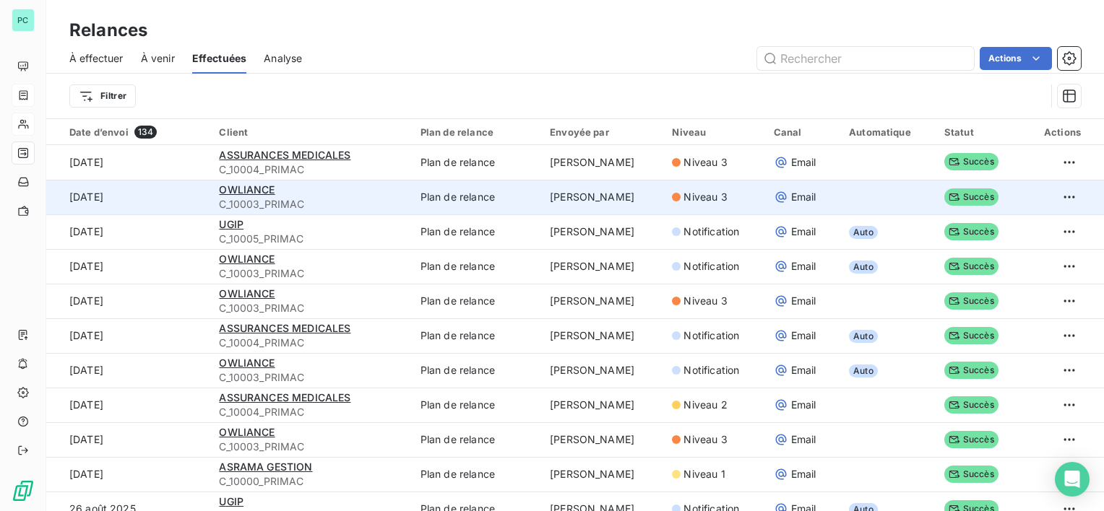
click at [338, 194] on div "OWLIANCE" at bounding box center [310, 190] width 183 height 14
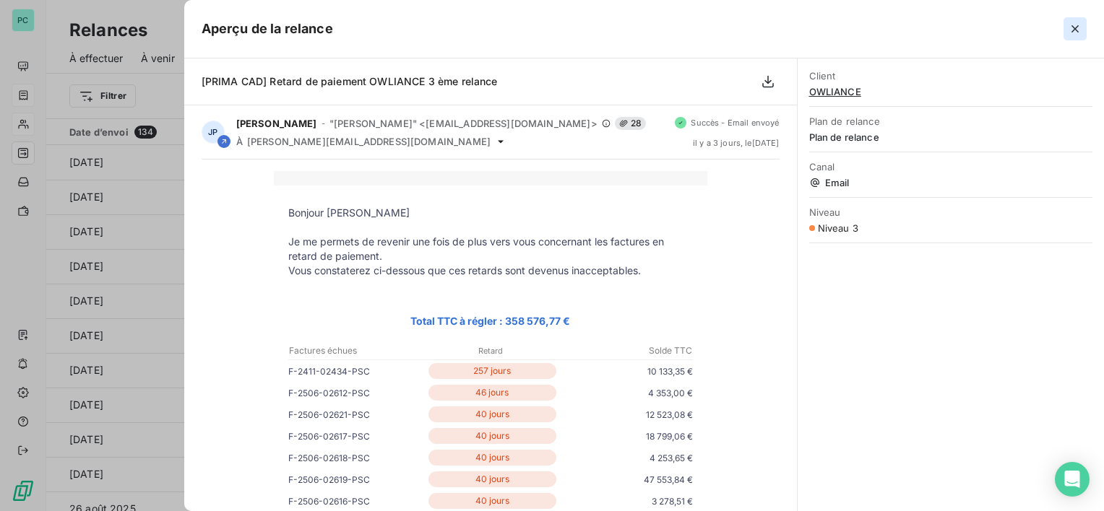
click at [1078, 26] on icon "button" at bounding box center [1074, 29] width 14 height 14
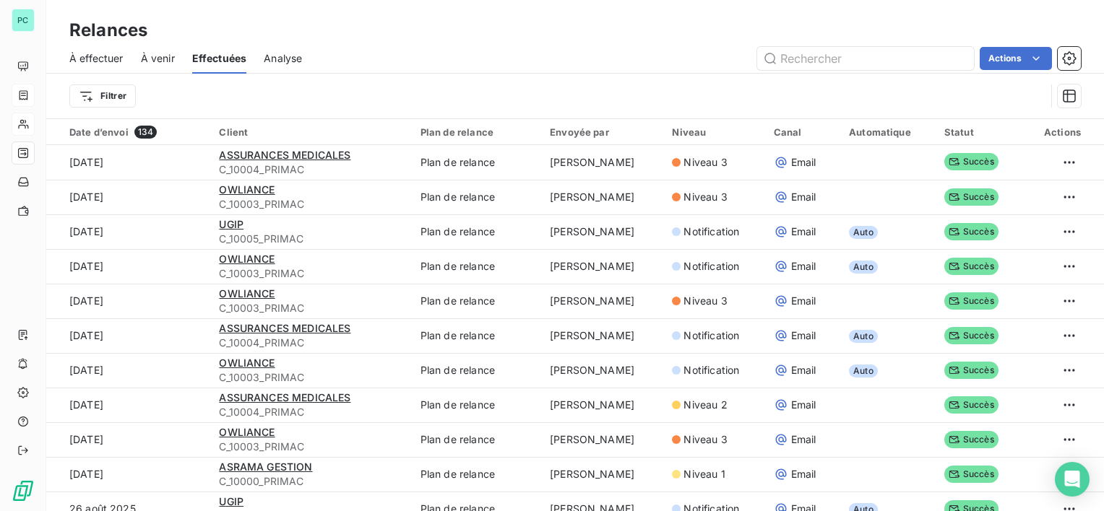
click at [442, 56] on div "Actions" at bounding box center [699, 58] width 761 height 23
